Goal: Transaction & Acquisition: Purchase product/service

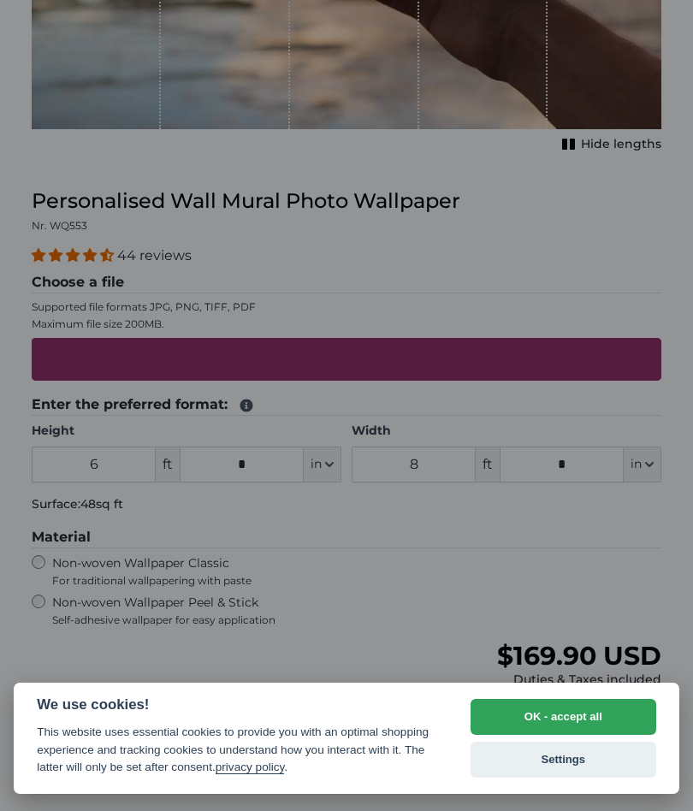
scroll to position [482, 0]
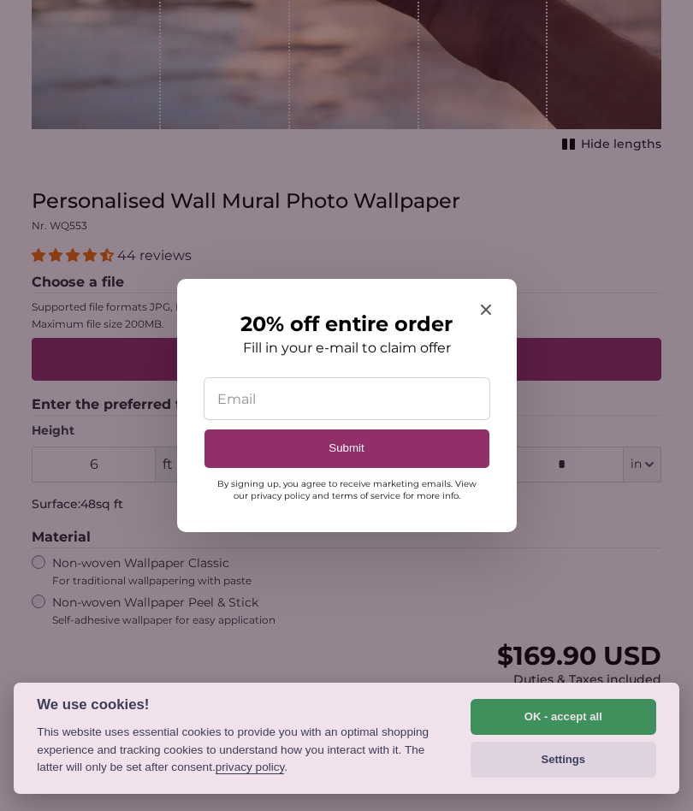
click at [486, 314] on icon "Close modal" at bounding box center [486, 310] width 10 height 10
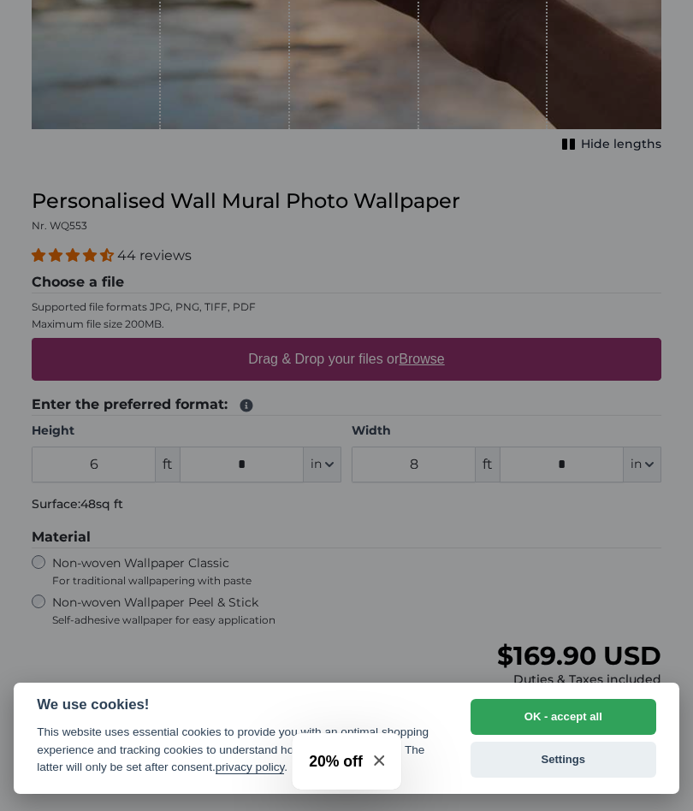
click at [94, 458] on div at bounding box center [346, 405] width 693 height 811
click at [40, 593] on div at bounding box center [346, 405] width 693 height 811
click at [575, 722] on button "OK - accept all" at bounding box center [564, 717] width 186 height 36
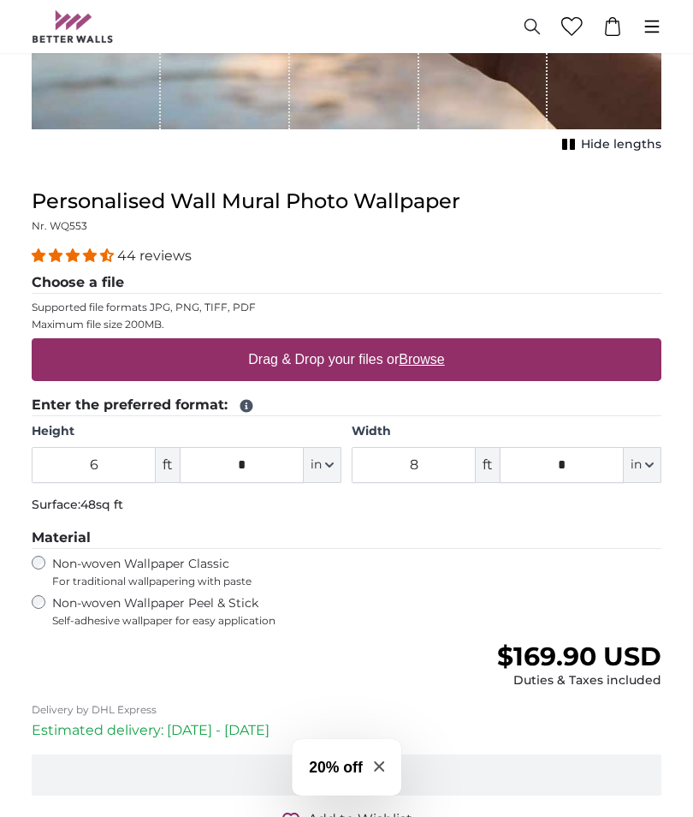
click at [657, 527] on legend "Material" at bounding box center [347, 537] width 630 height 21
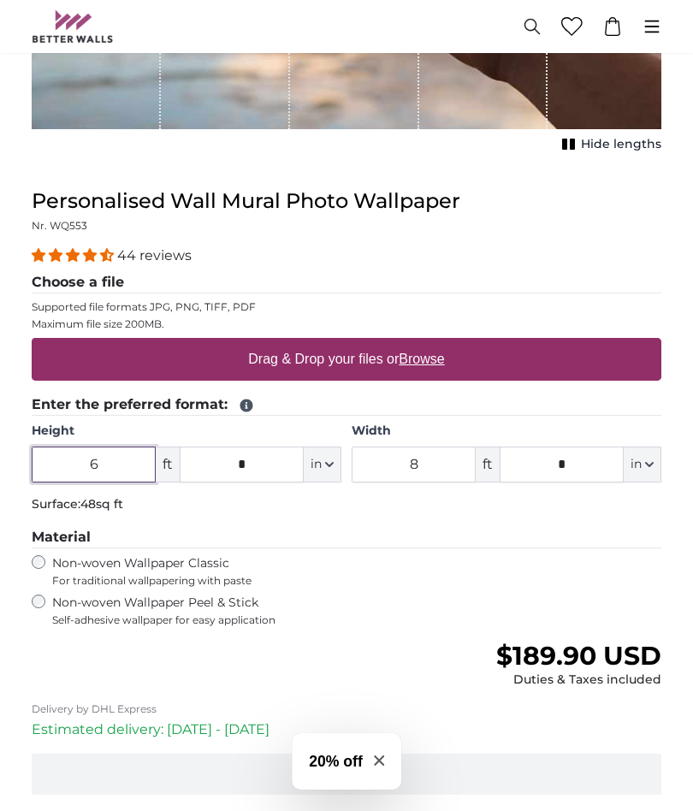
click at [119, 464] on input "6" at bounding box center [94, 465] width 124 height 36
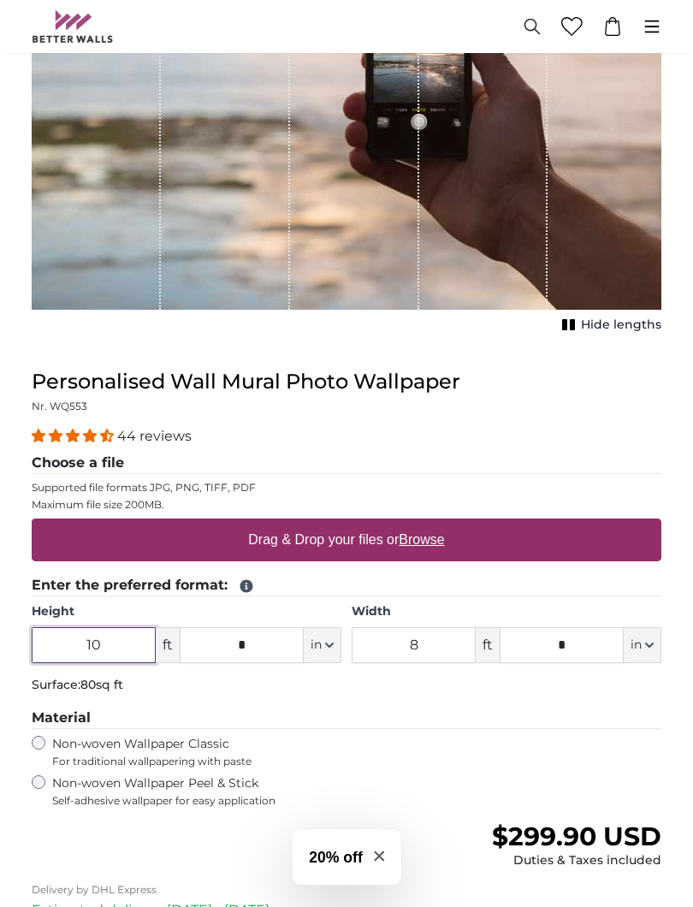
scroll to position [301, 0]
click at [48, 728] on fieldset "Material Non-woven Wallpaper Classic For traditional wallpapering with paste No…" at bounding box center [347, 758] width 630 height 100
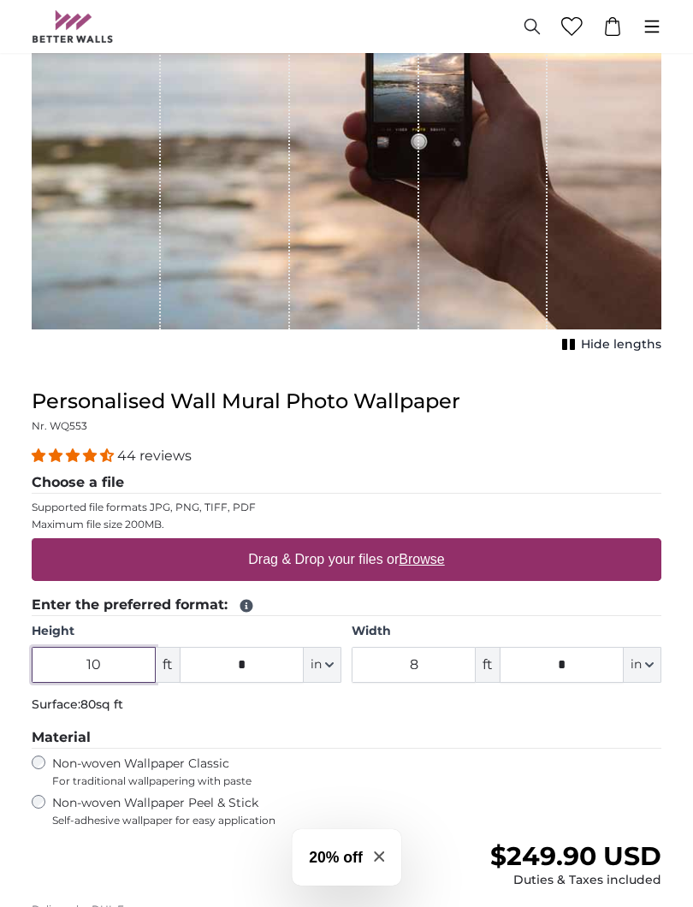
click at [116, 655] on input "10" at bounding box center [94, 665] width 124 height 36
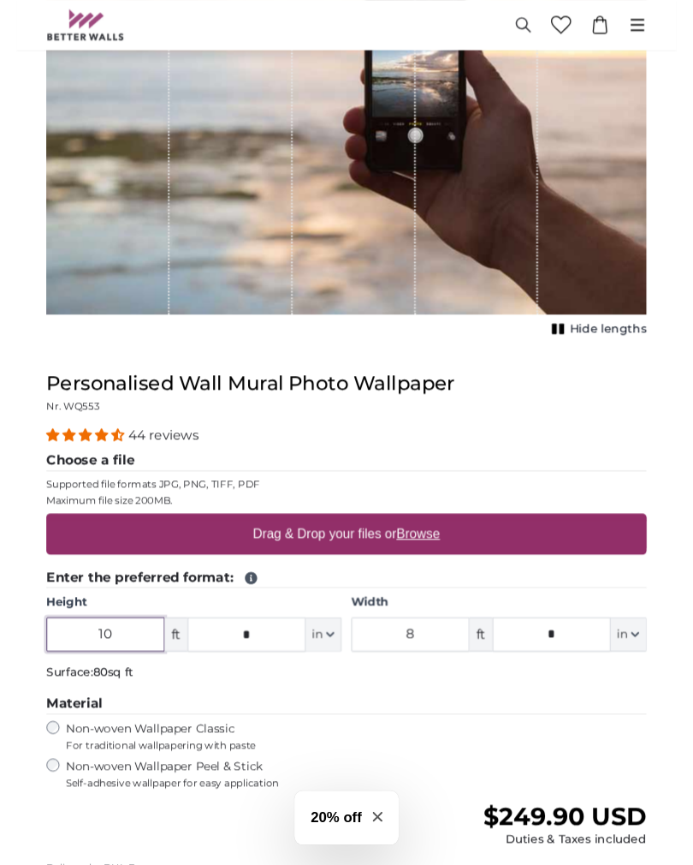
scroll to position [396, 0]
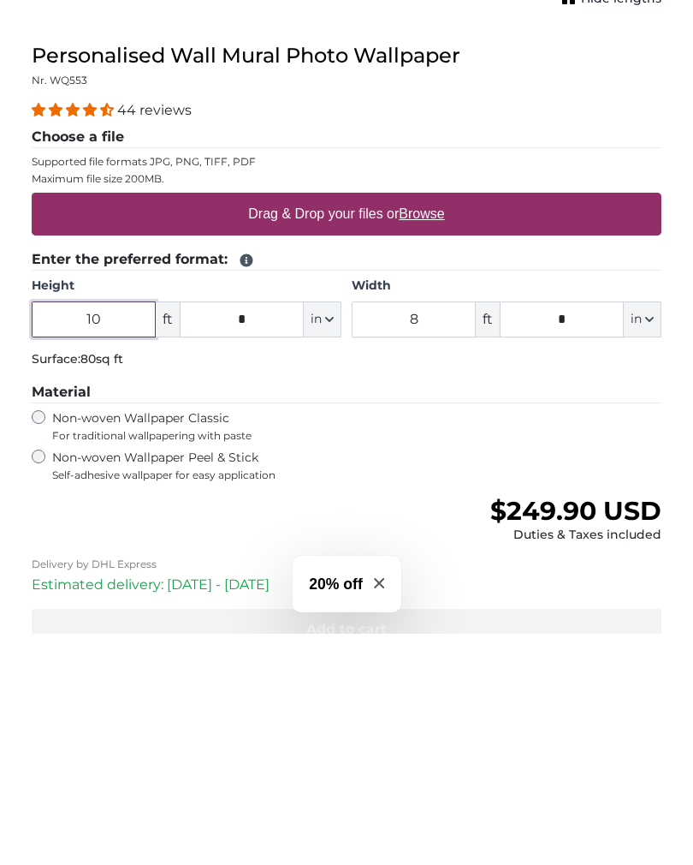
type input "1"
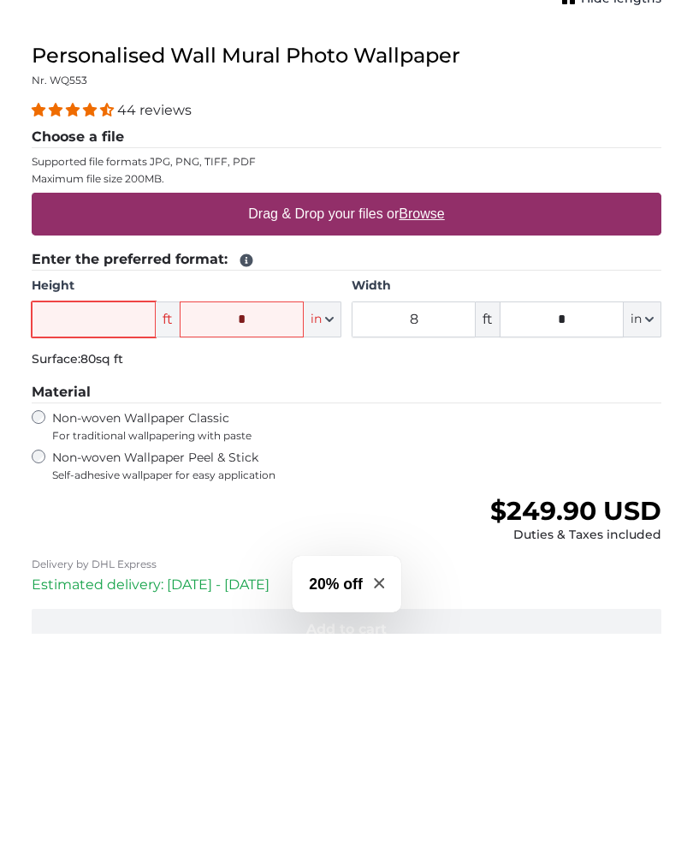
type input "8"
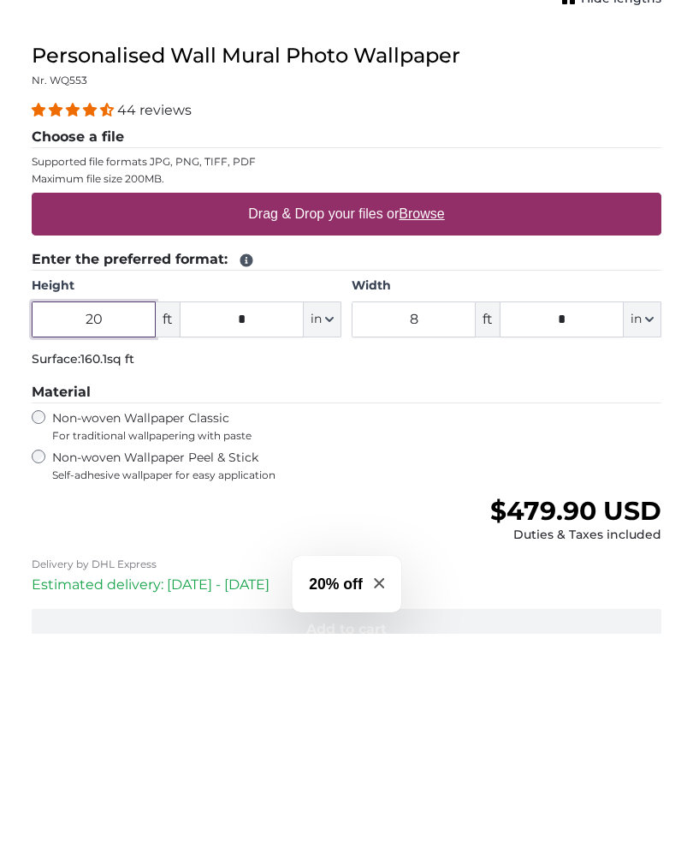
type input "2"
type input "6"
click at [438, 532] on input "8" at bounding box center [414, 550] width 124 height 36
click at [568, 532] on input "*" at bounding box center [562, 550] width 124 height 36
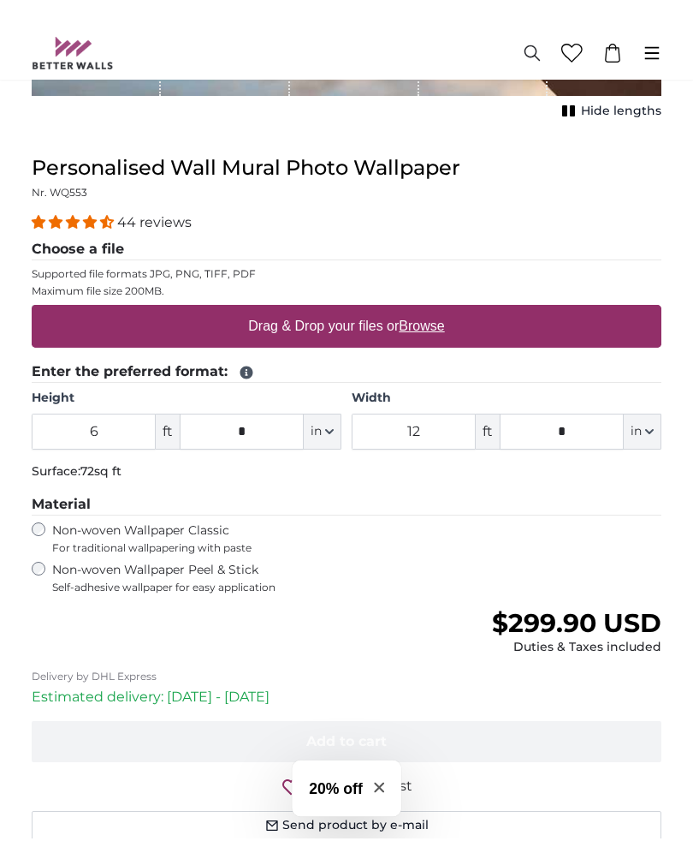
scroll to position [520, 0]
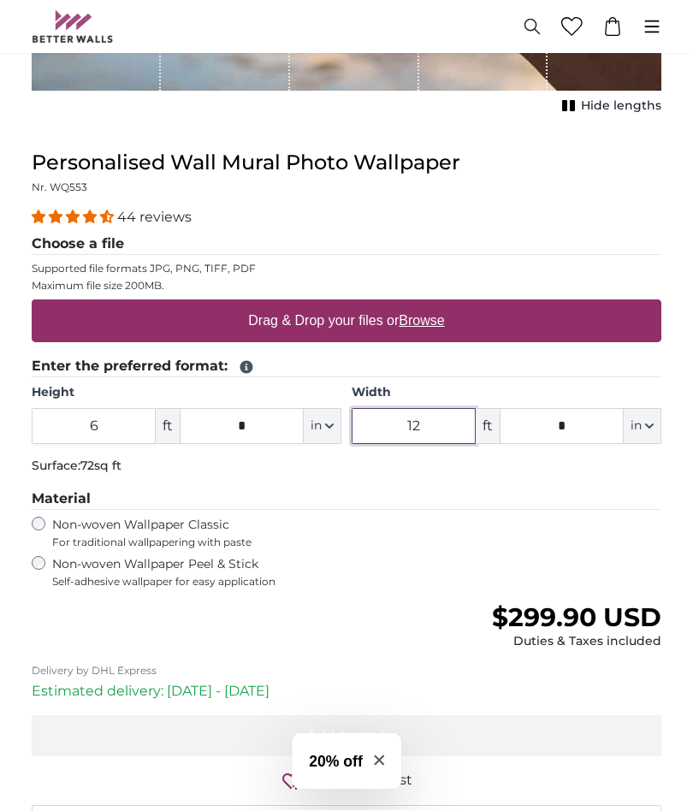
click at [437, 418] on input "12" at bounding box center [414, 427] width 124 height 36
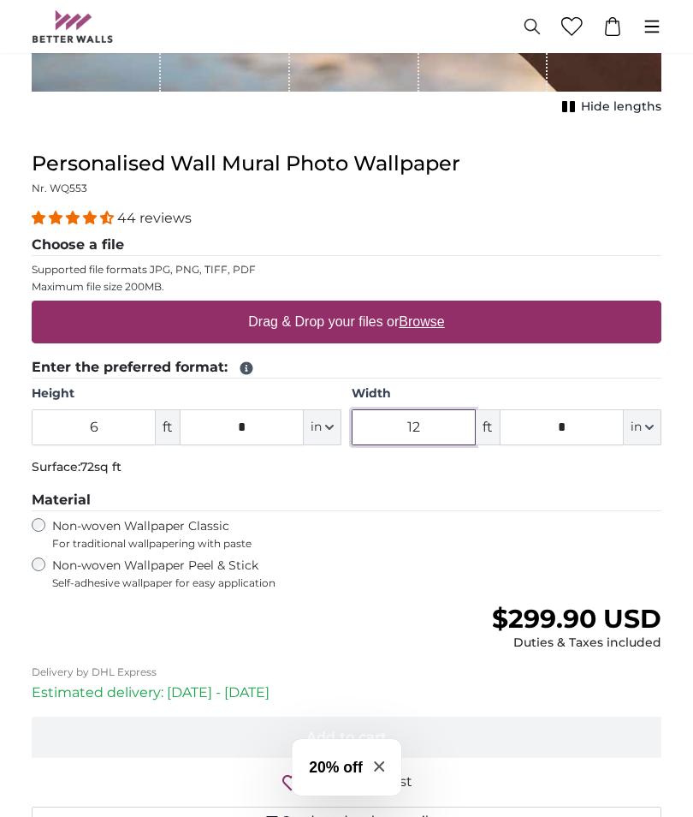
type input "1"
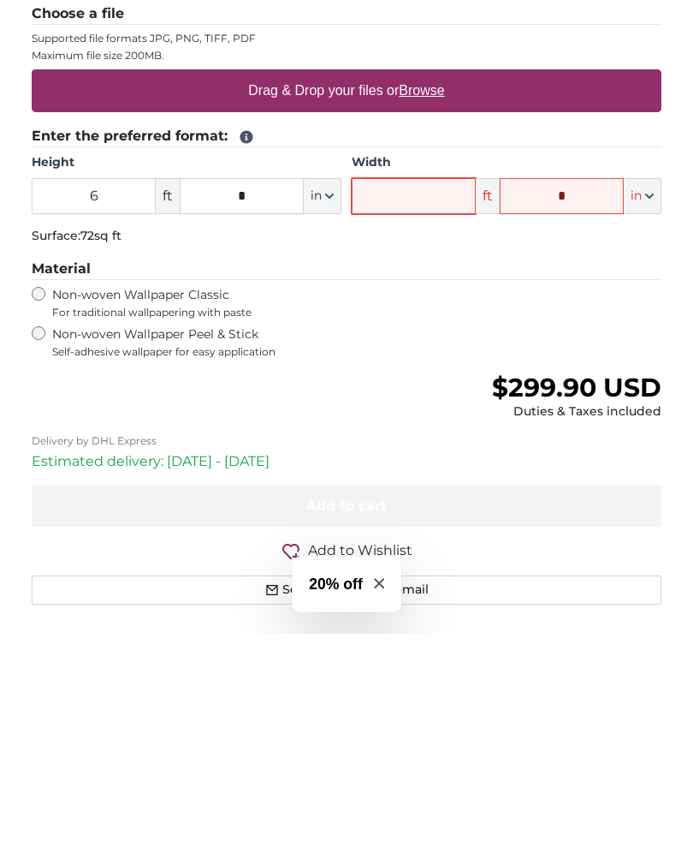
scroll to position [521, 0]
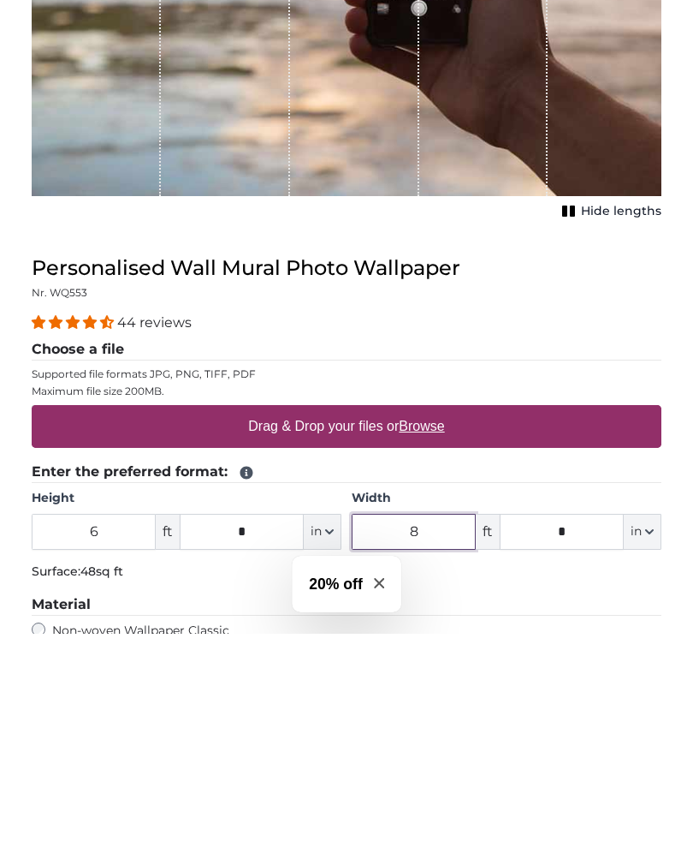
scroll to position [186, 0]
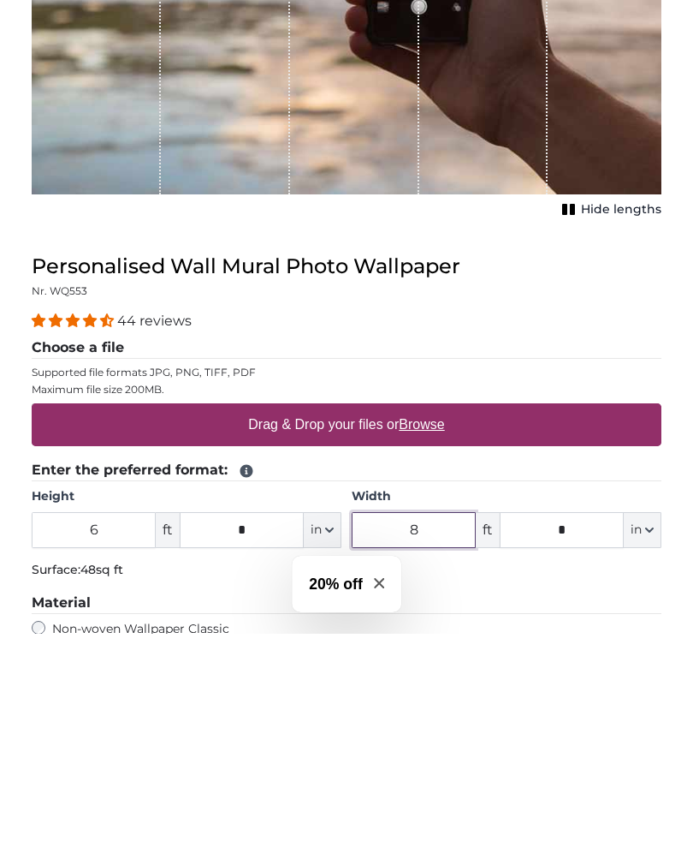
type input "8"
click at [519, 634] on div "Drag & Drop your files or Browse" at bounding box center [347, 655] width 630 height 43
click at [32, 634] on input "Drag & Drop your files or Browse" at bounding box center [347, 636] width 630 height 5
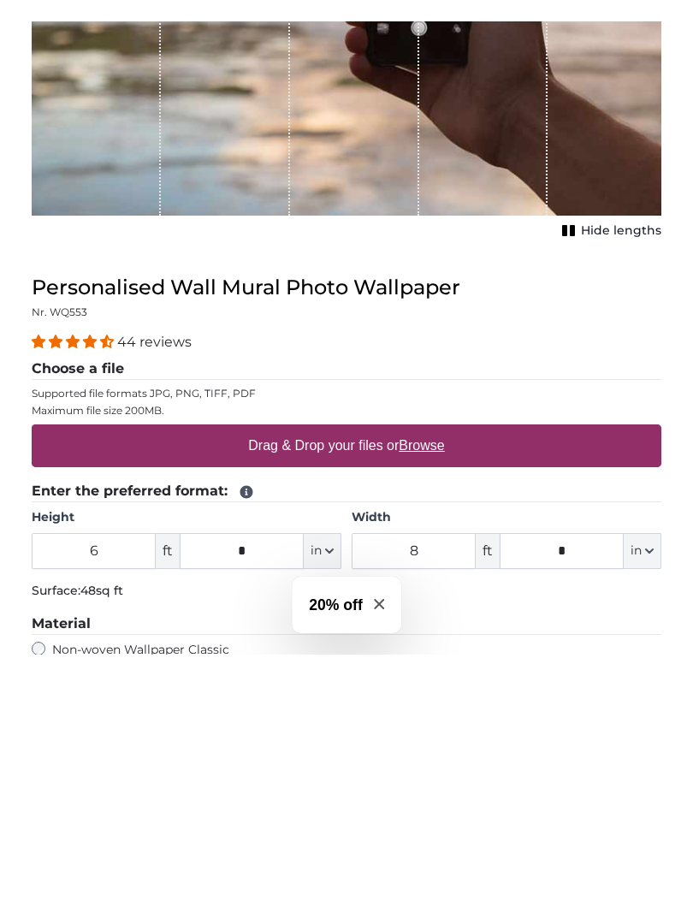
scroll to position [418, 0]
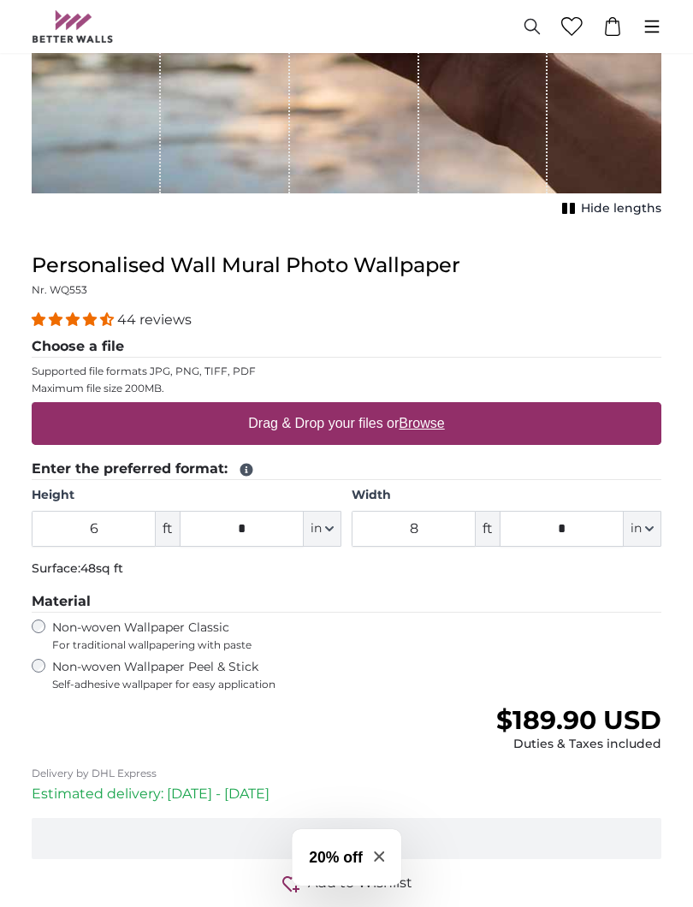
type input "**********"
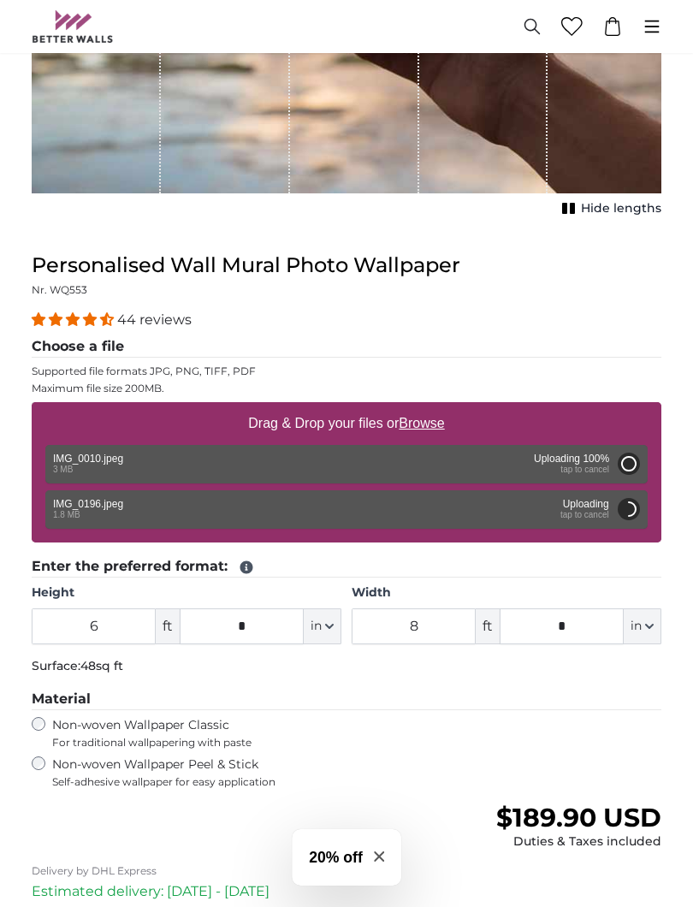
type input "4"
type input "*"
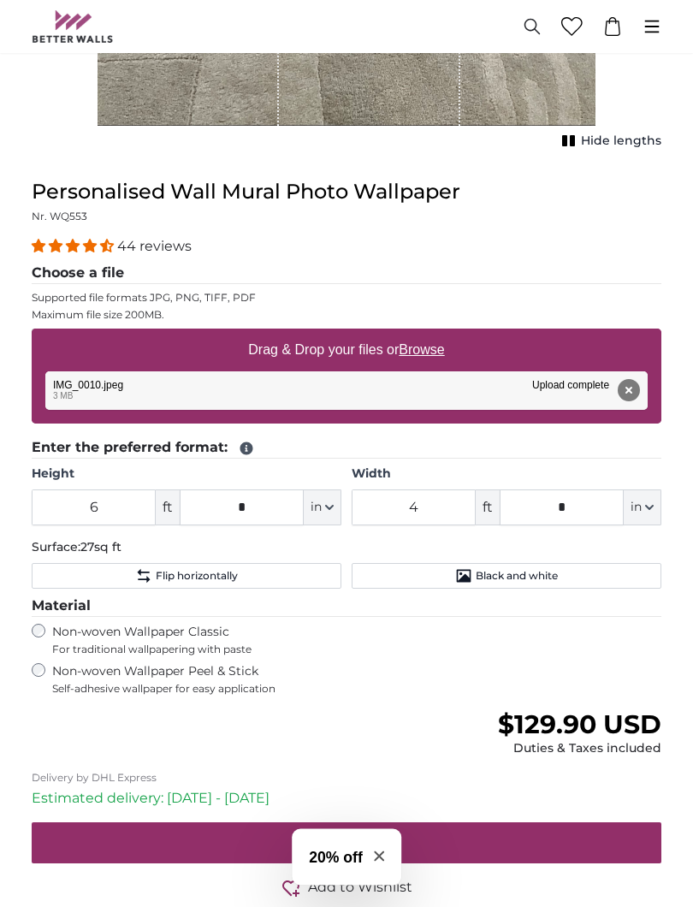
scroll to position [675, 0]
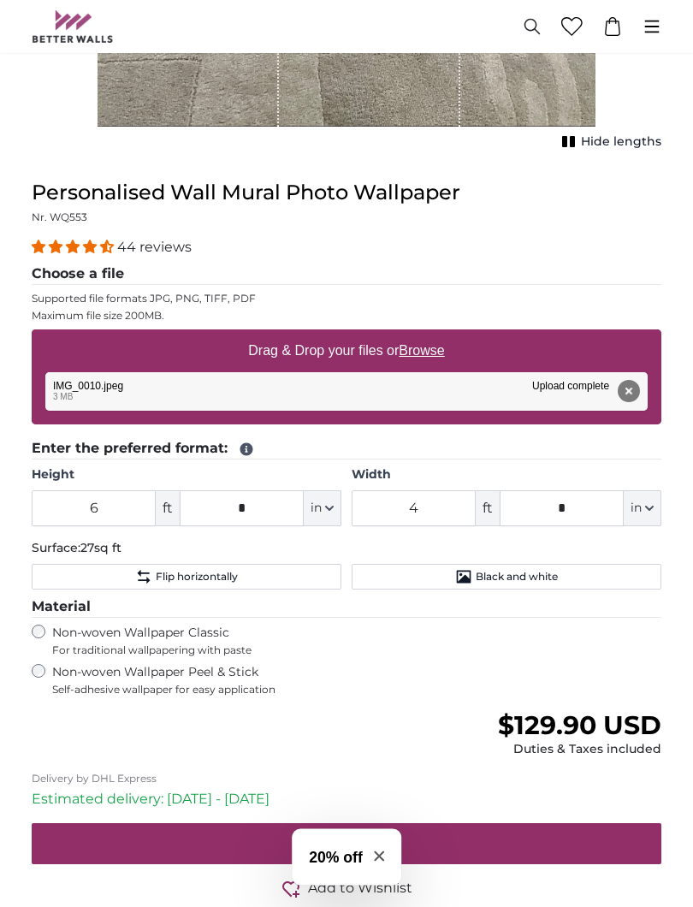
click at [88, 380] on div "Remove Retry Remove Upload Cancel Retry Remove IMG_0010.jpeg edit 3 MB Upload c…" at bounding box center [346, 392] width 603 height 39
click at [637, 389] on button "Remove" at bounding box center [629, 391] width 22 height 22
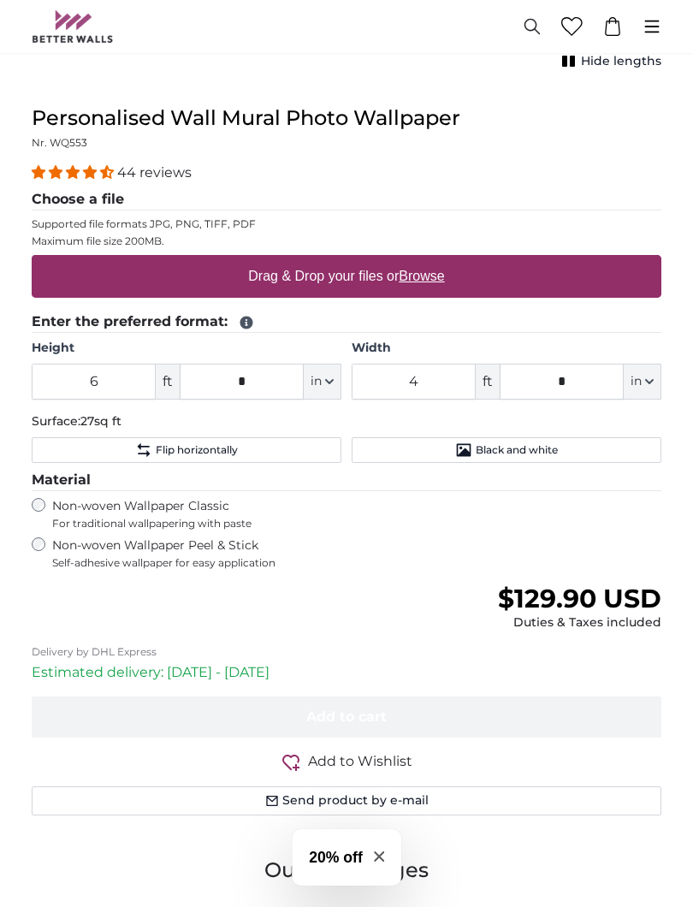
scroll to position [566, 0]
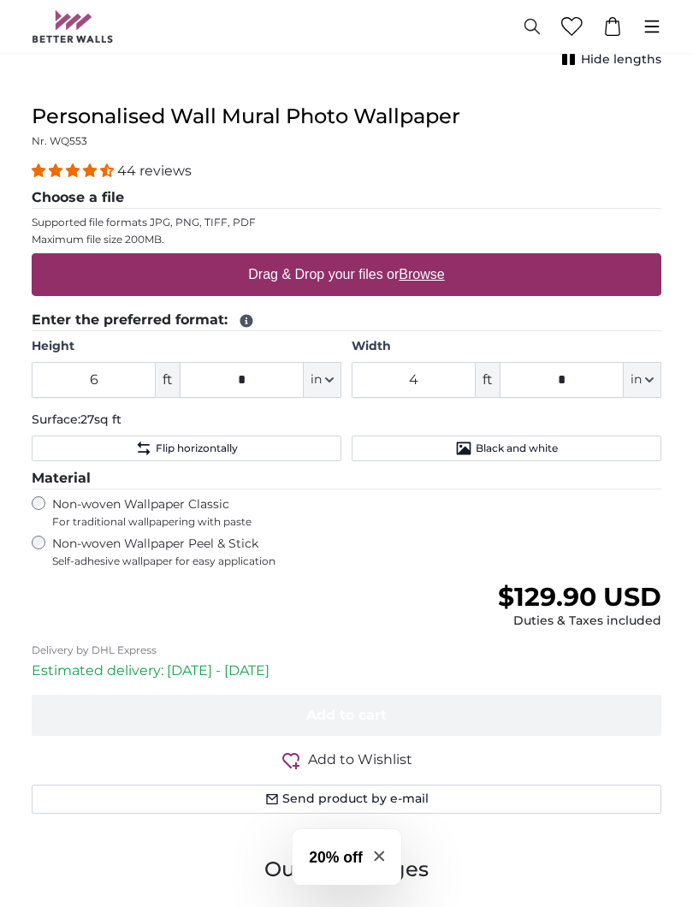
click at [424, 277] on u "Browse" at bounding box center [421, 275] width 45 height 15
click at [424, 259] on input "Drag & Drop your files or Browse" at bounding box center [347, 256] width 630 height 5
type input "**********"
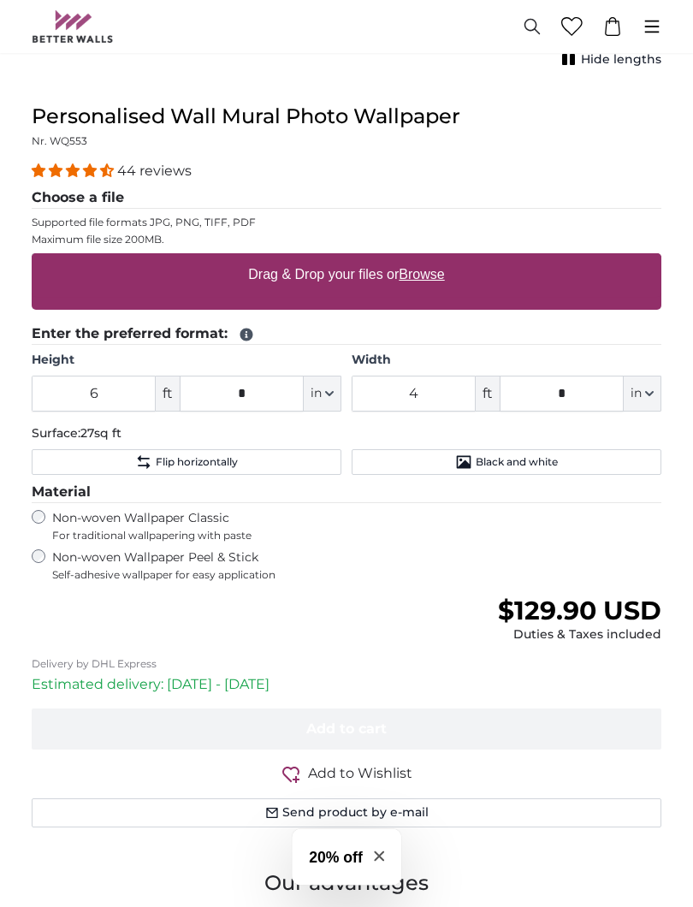
scroll to position [567, 0]
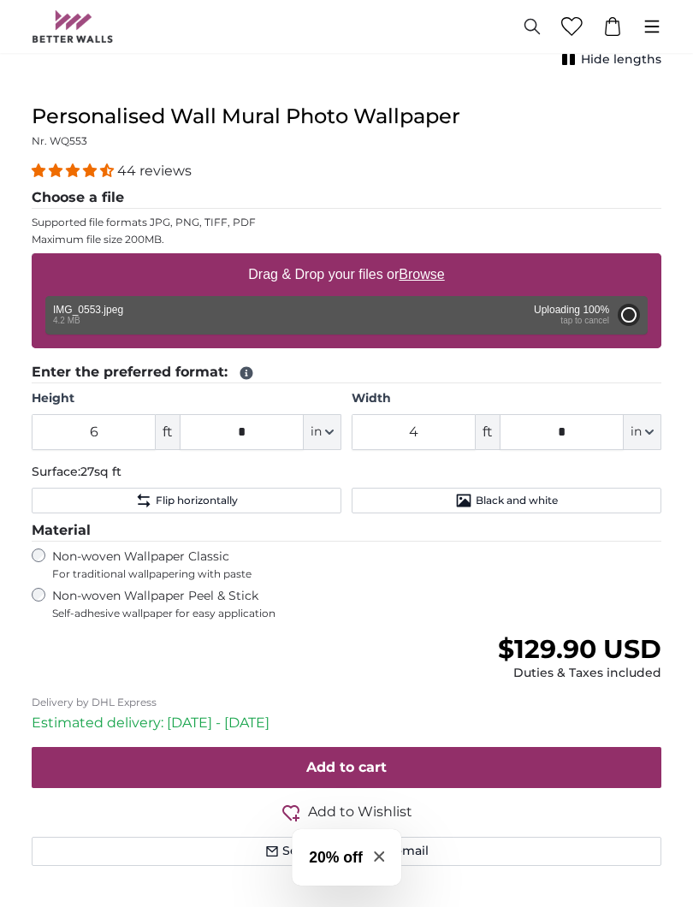
type input "7"
type input "****"
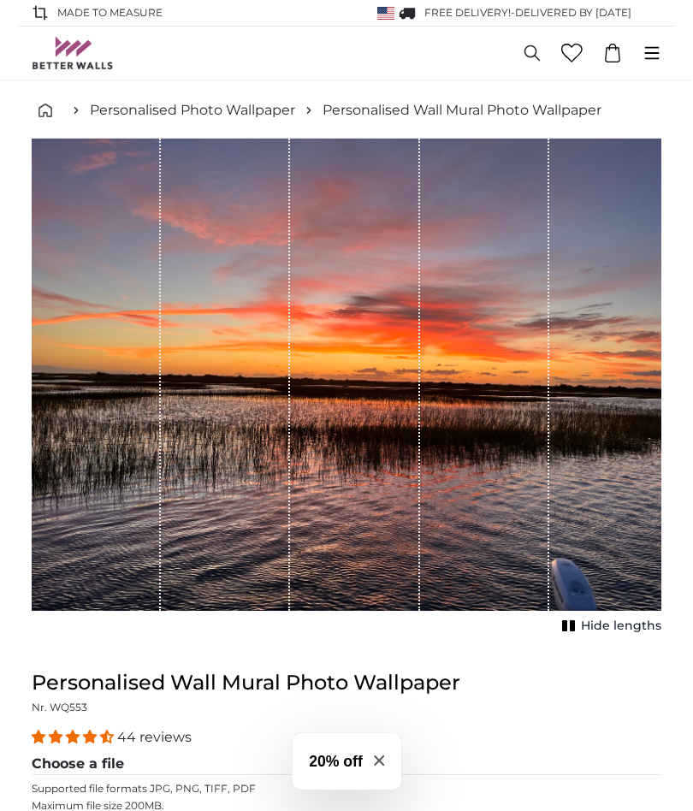
click at [605, 634] on button "Hide lengths" at bounding box center [609, 627] width 104 height 24
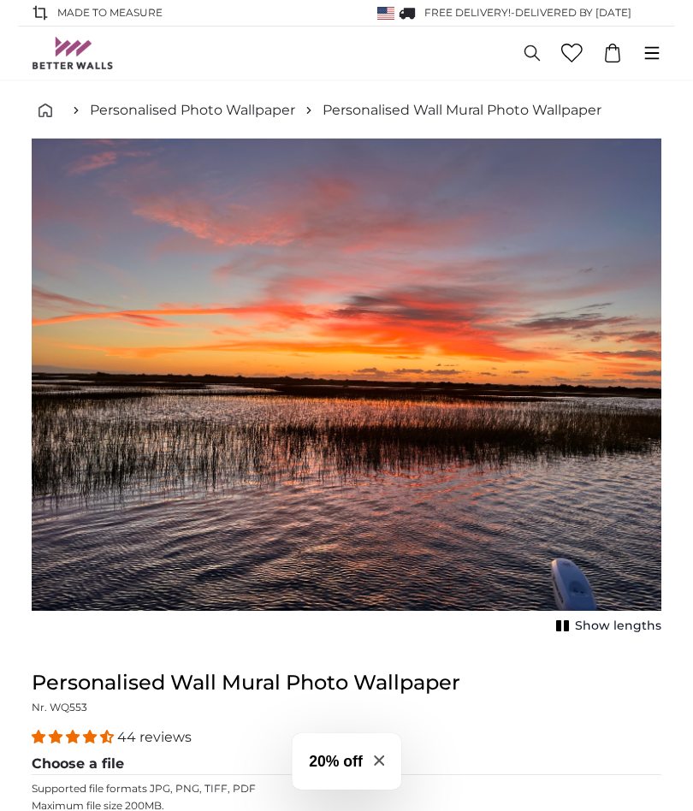
click at [620, 626] on span "Show lengths" at bounding box center [618, 626] width 86 height 17
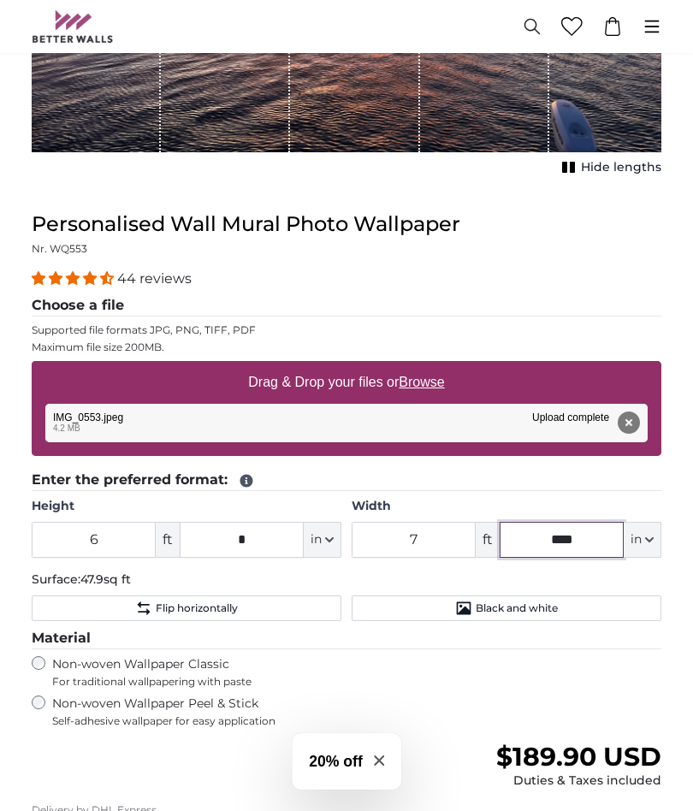
click at [557, 538] on input "****" at bounding box center [562, 540] width 124 height 36
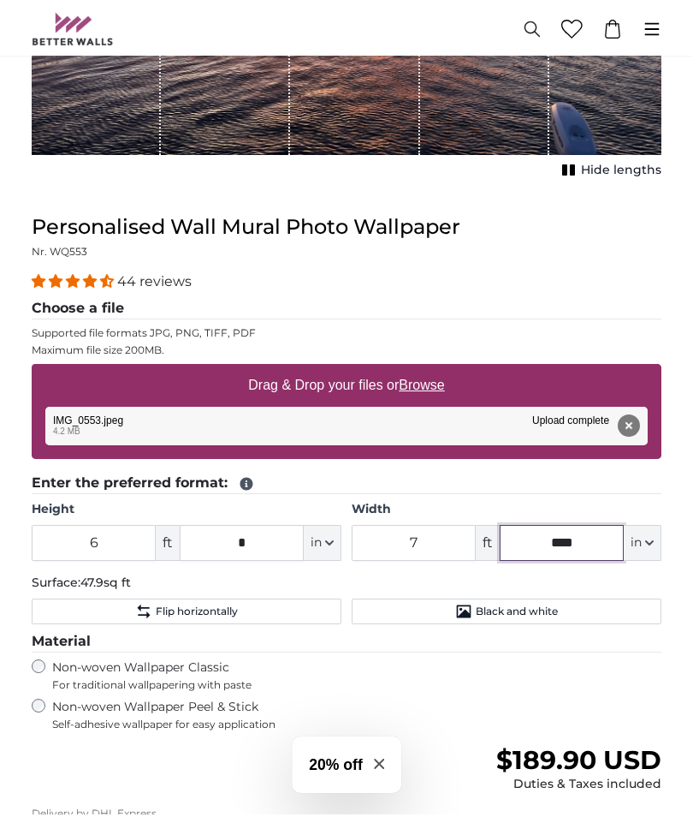
scroll to position [473, 0]
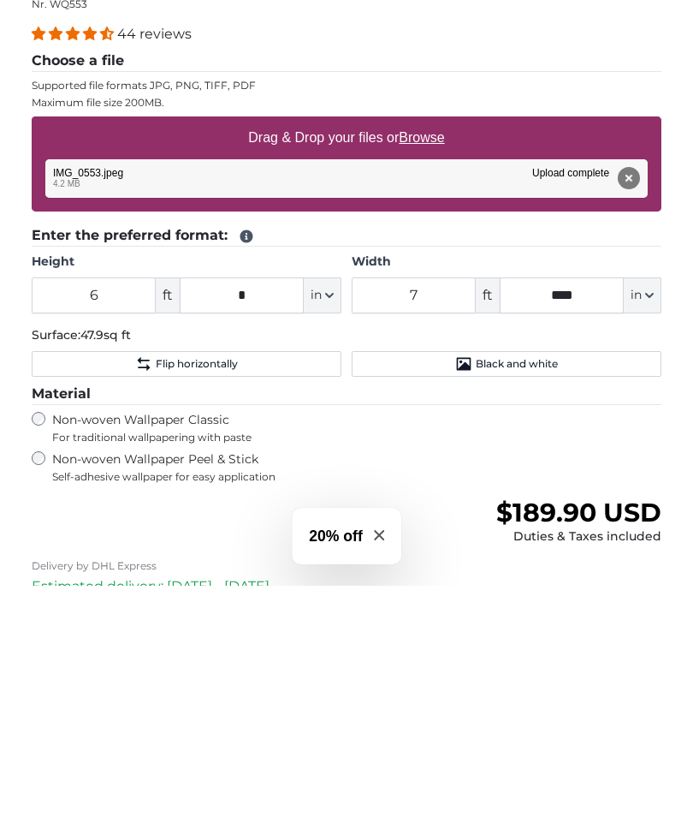
click at [538, 588] on span "Black and white" at bounding box center [517, 595] width 82 height 14
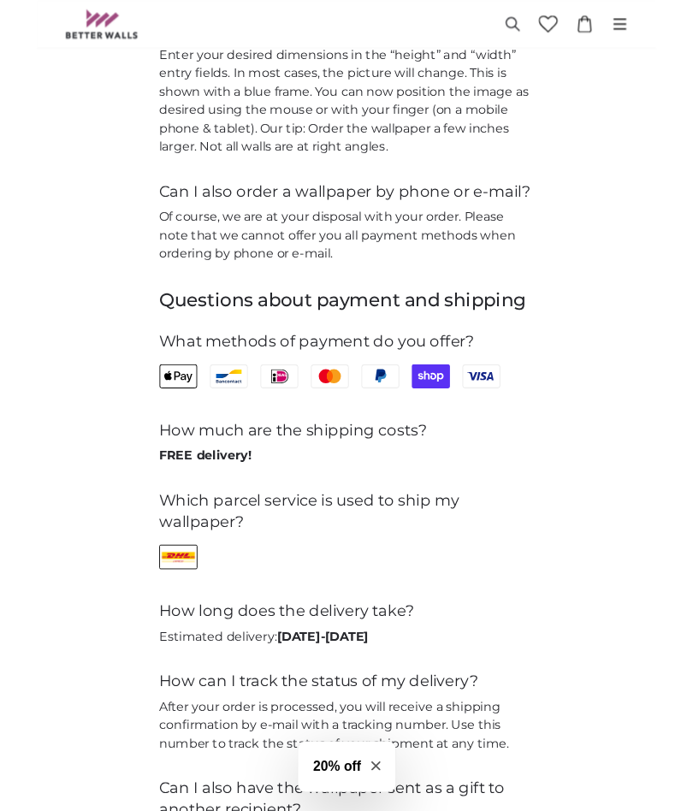
scroll to position [4282, 0]
